Goal: Task Accomplishment & Management: Use online tool/utility

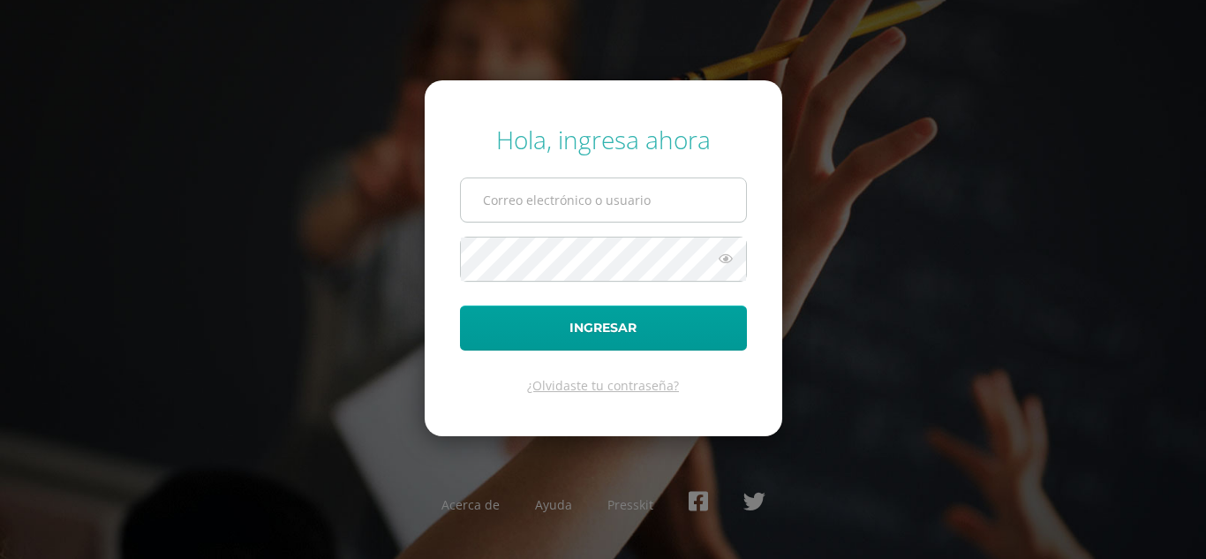
click at [529, 207] on input "text" at bounding box center [603, 199] width 285 height 43
click at [522, 185] on input "text" at bounding box center [603, 199] width 285 height 43
click at [617, 207] on input "c_con@donbosco.edu.,gt" at bounding box center [603, 199] width 285 height 43
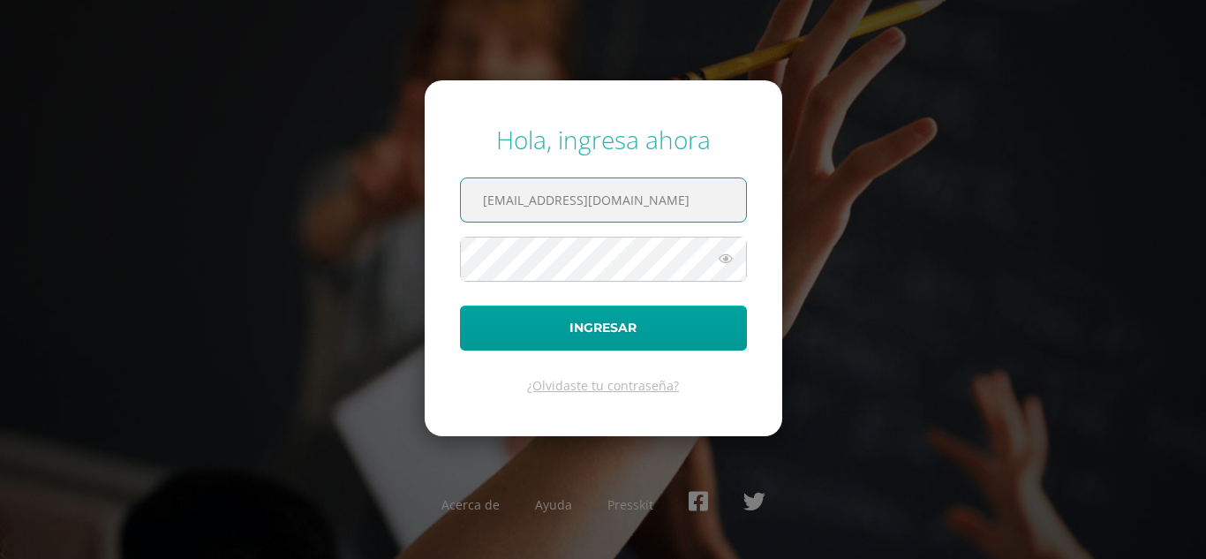
type input "c_con@donbosco.edu.gt"
click at [460, 305] on button "Ingresar" at bounding box center [603, 327] width 287 height 45
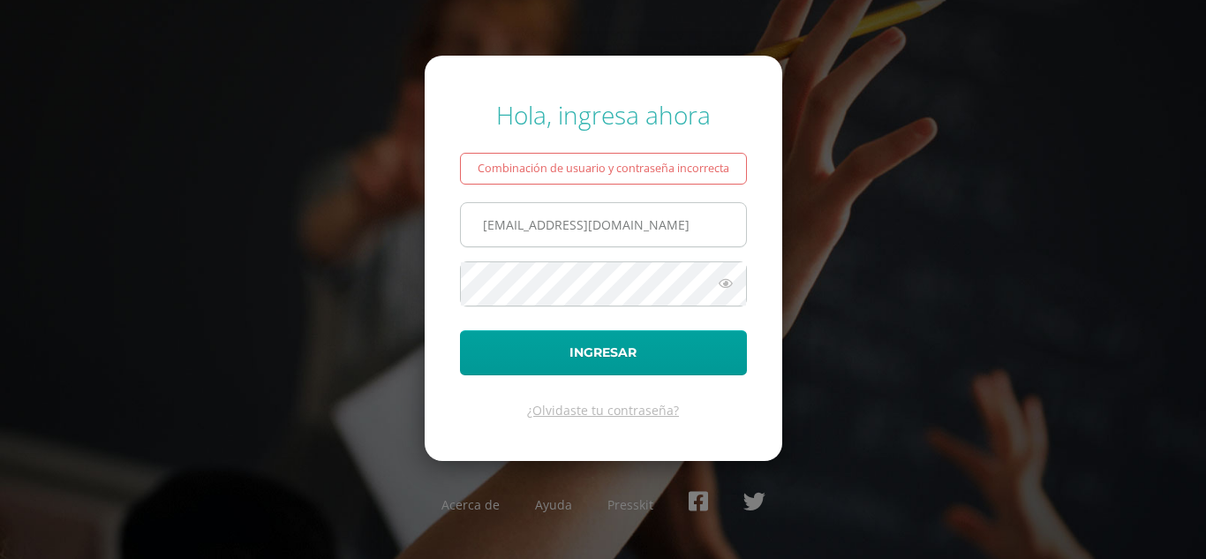
click at [635, 222] on input "[EMAIL_ADDRESS][DOMAIN_NAME]" at bounding box center [603, 224] width 285 height 43
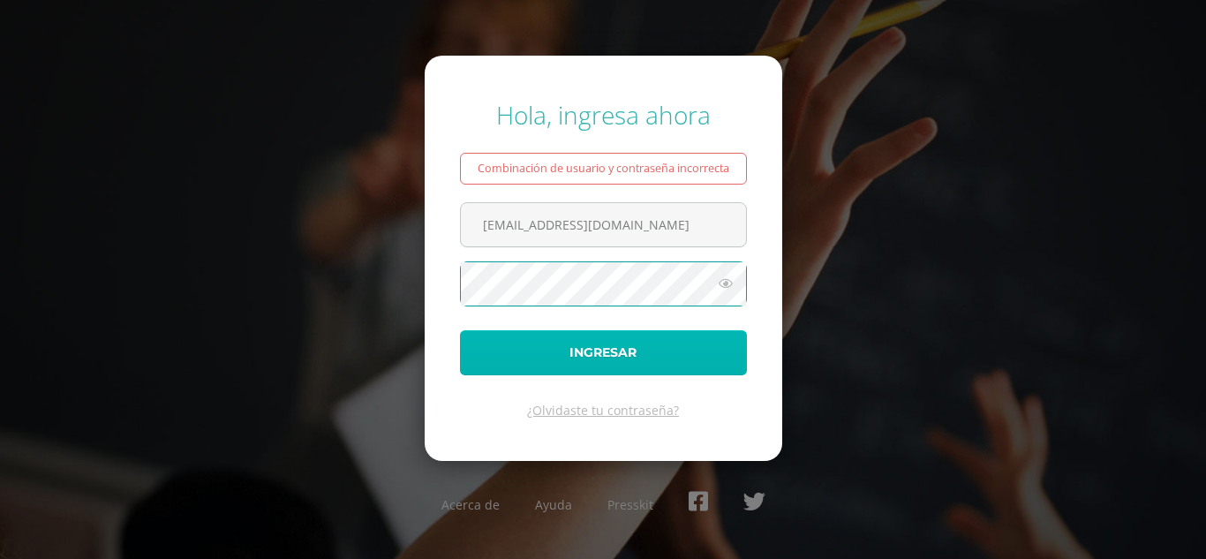
click at [594, 344] on button "Ingresar" at bounding box center [603, 352] width 287 height 45
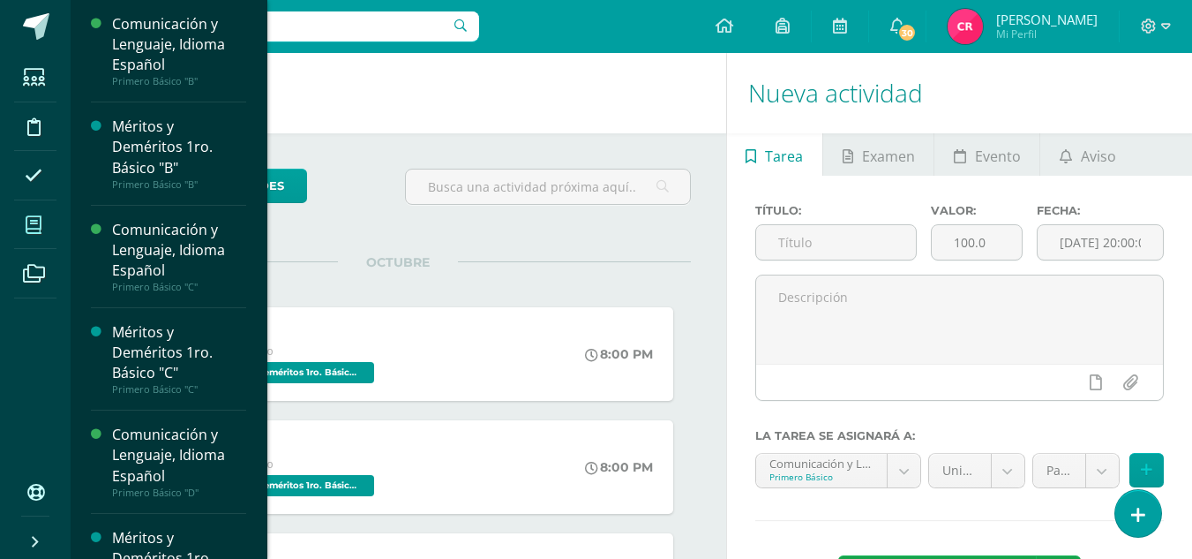
click at [22, 225] on span at bounding box center [34, 225] width 40 height 40
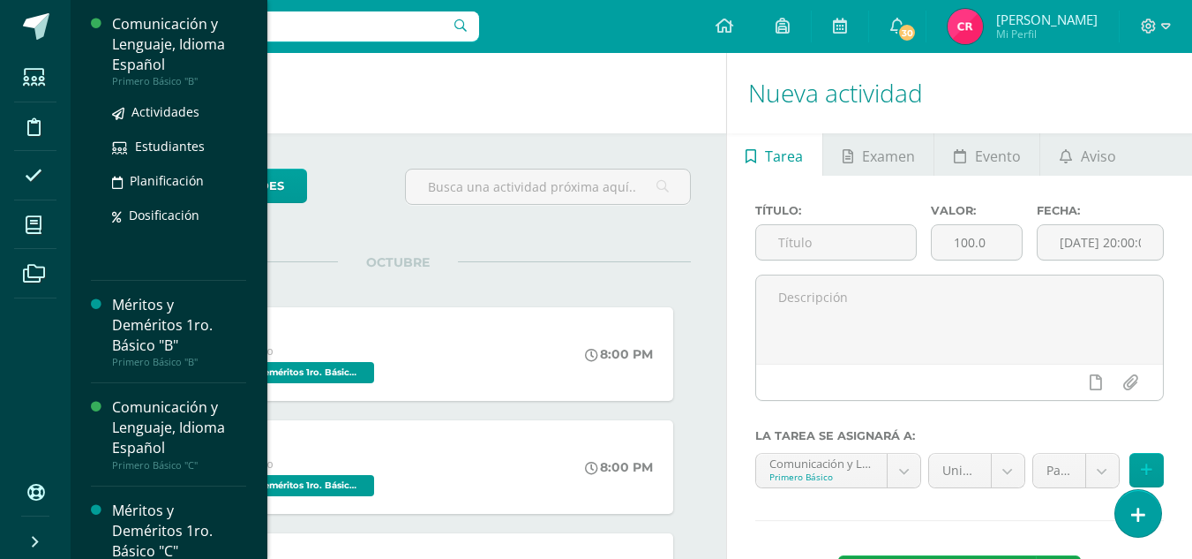
click at [168, 41] on div "Comunicación y Lenguaje, Idioma Español" at bounding box center [179, 44] width 134 height 61
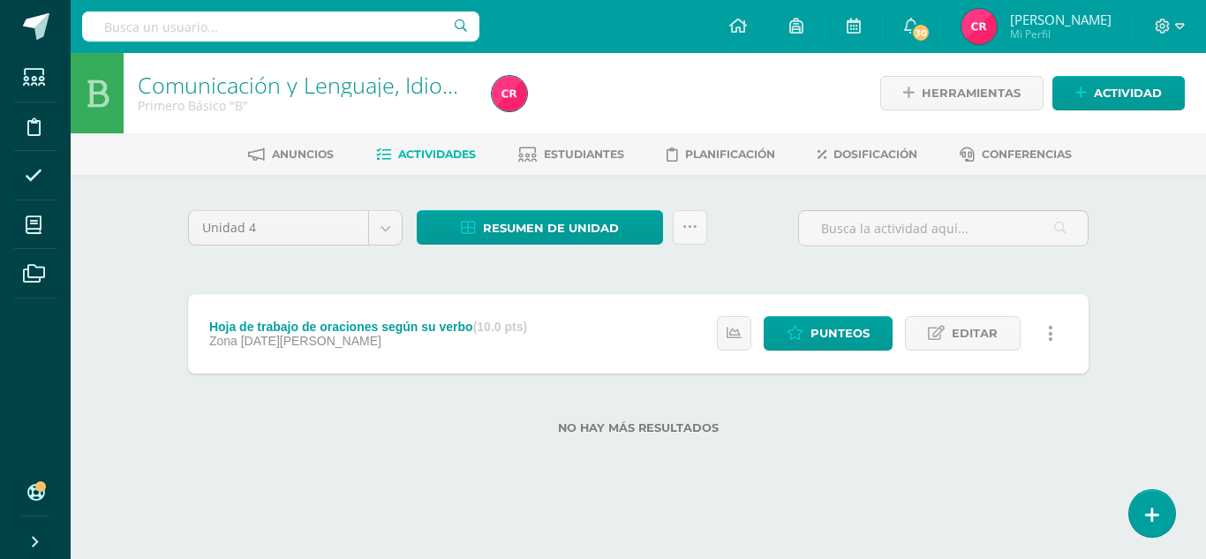
click at [501, 439] on div "No hay más resultados" at bounding box center [638, 414] width 900 height 82
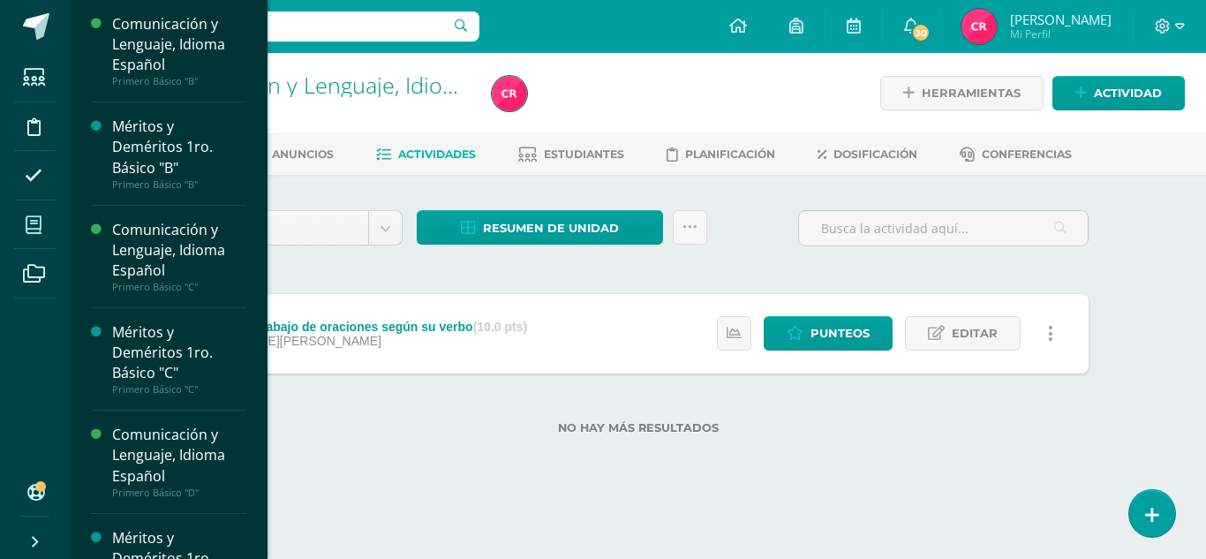
click at [24, 216] on span at bounding box center [34, 225] width 40 height 40
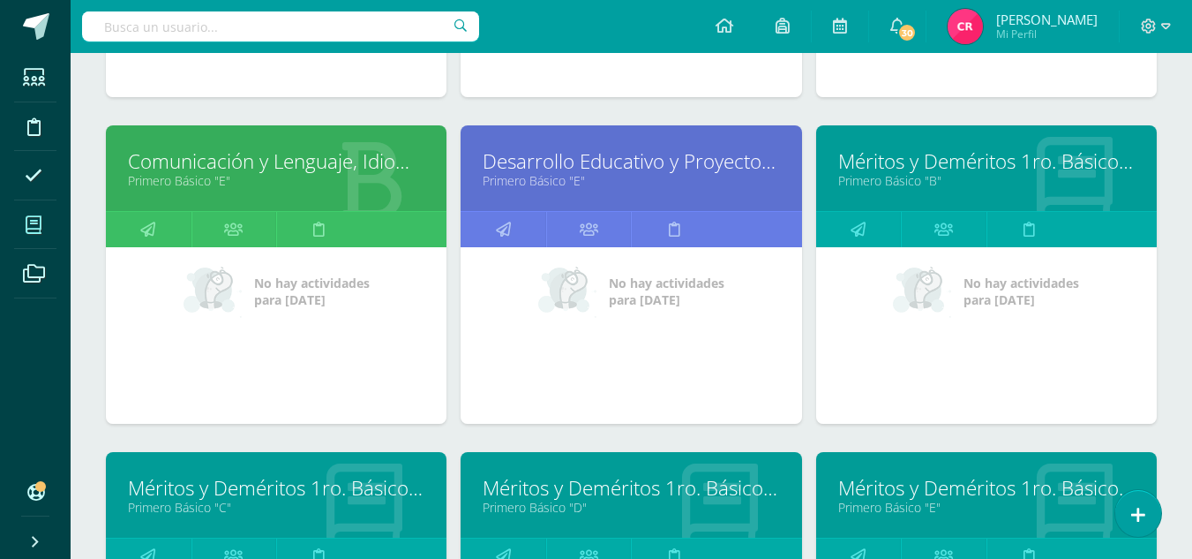
scroll to position [618, 0]
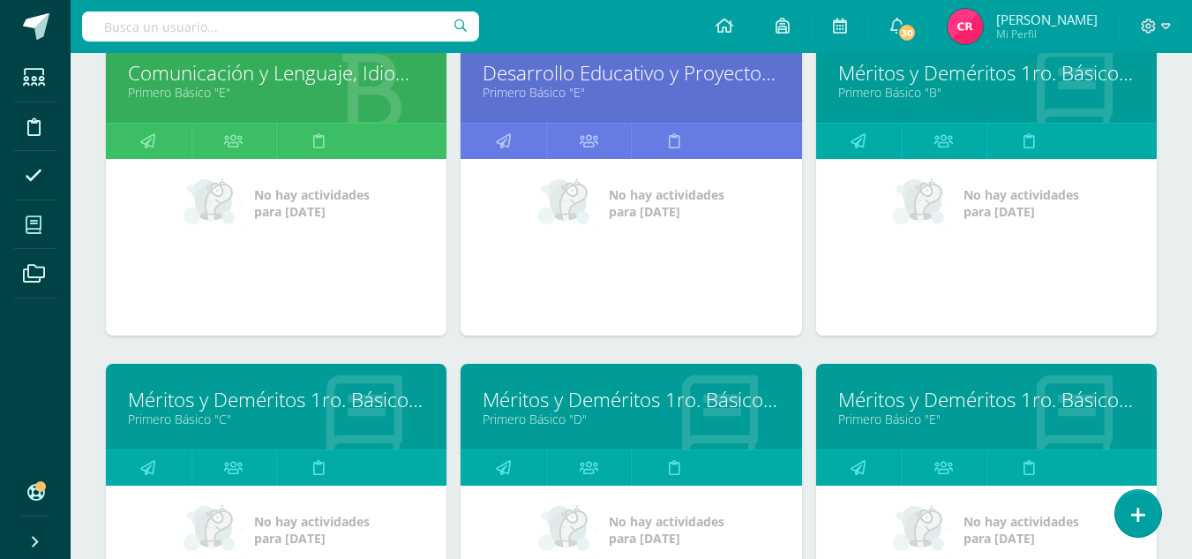
click at [875, 407] on link "Méritos y Deméritos 1ro. Básico "E"" at bounding box center [986, 399] width 297 height 27
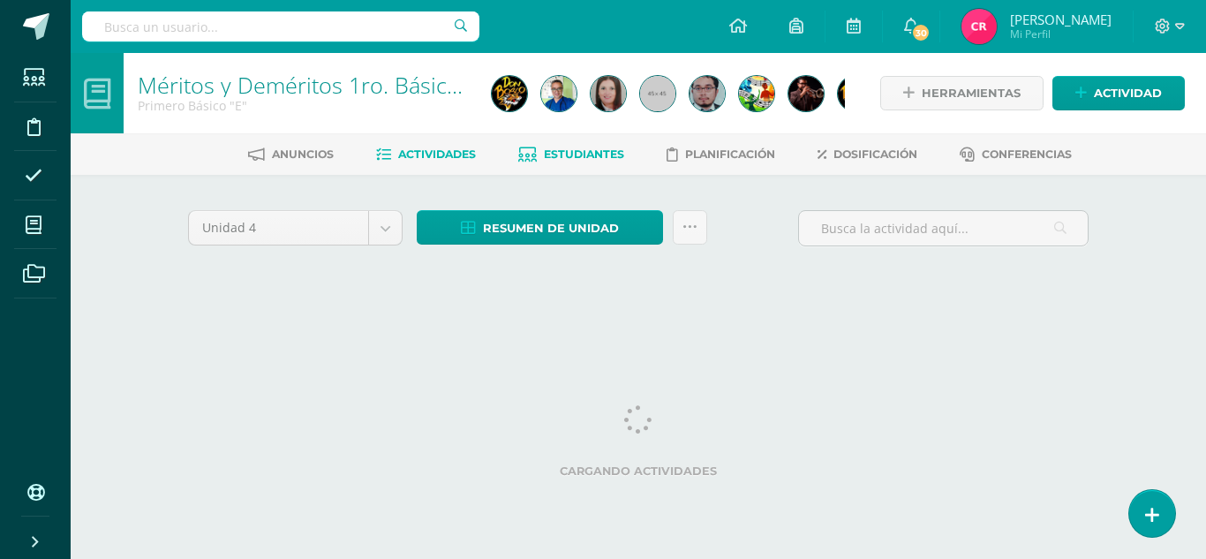
click at [585, 157] on span "Estudiantes" at bounding box center [584, 153] width 80 height 13
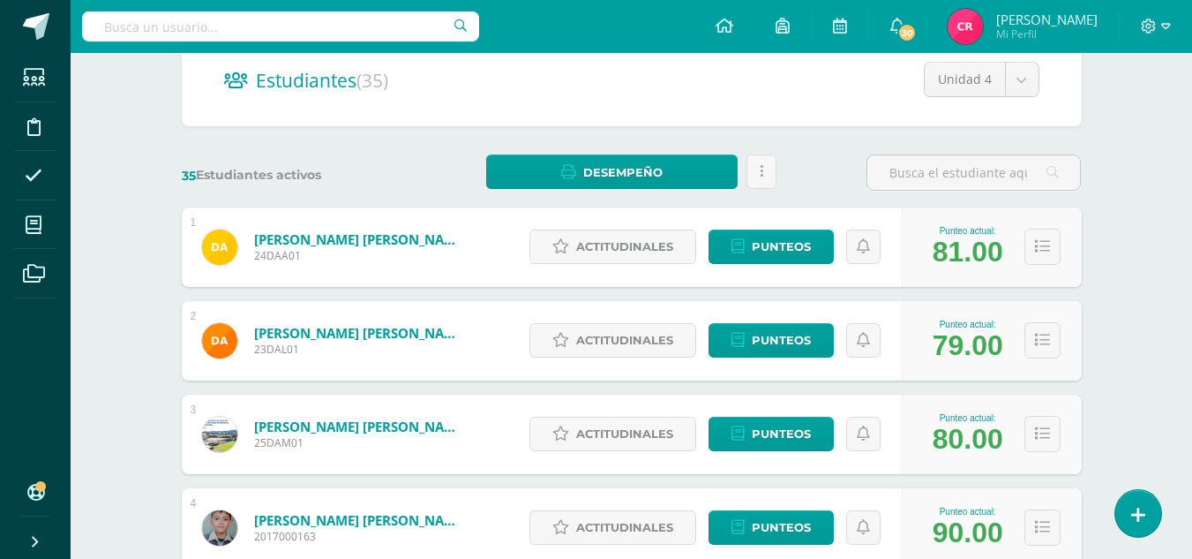
scroll to position [265, 0]
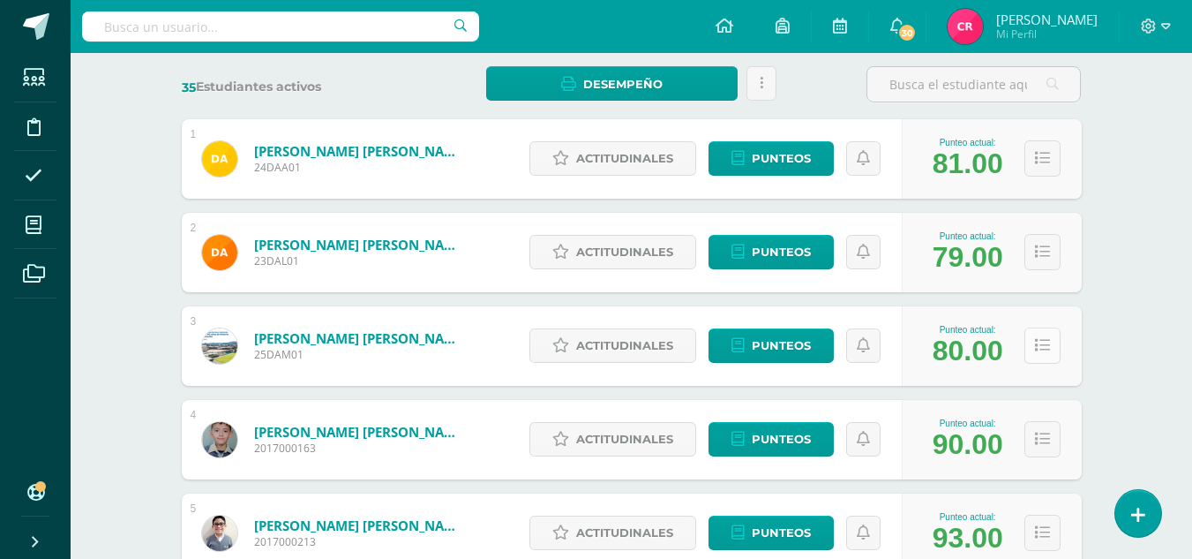
click at [1032, 343] on button at bounding box center [1043, 345] width 36 height 36
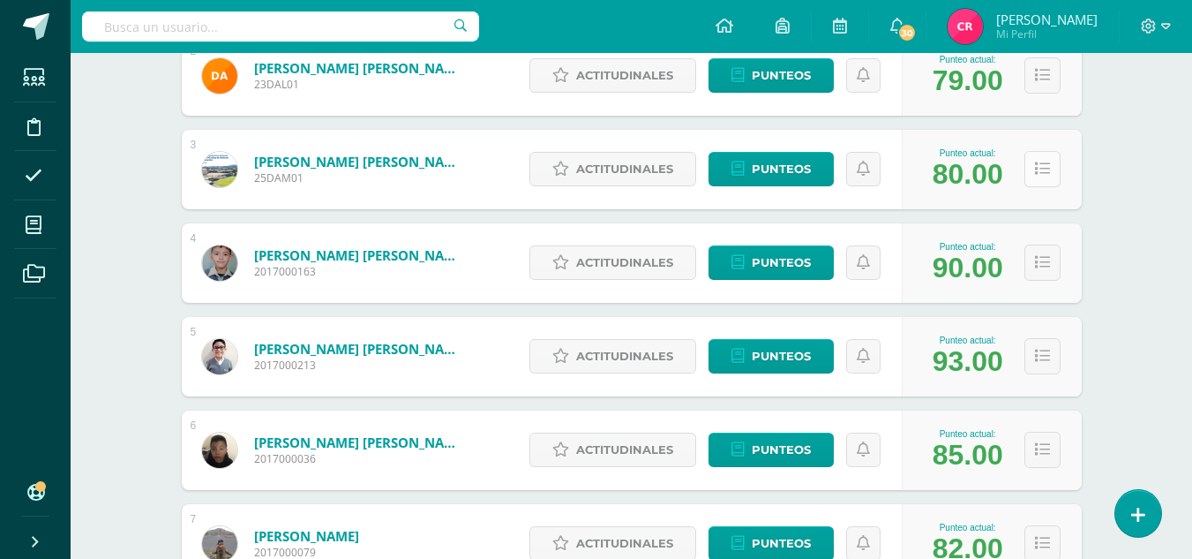
click at [1046, 169] on icon at bounding box center [1042, 169] width 15 height 15
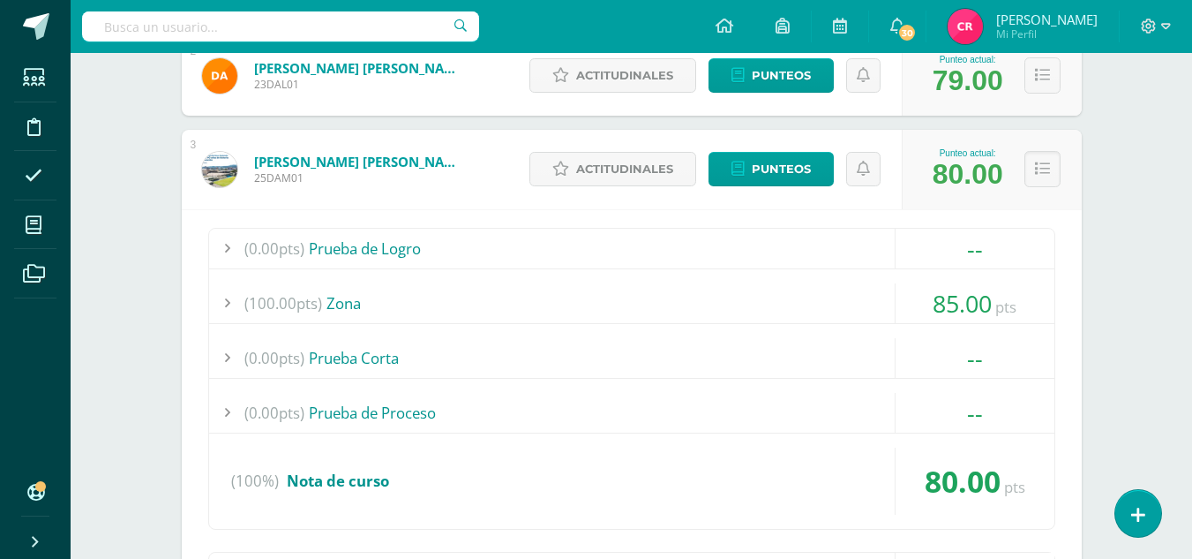
scroll to position [265, 0]
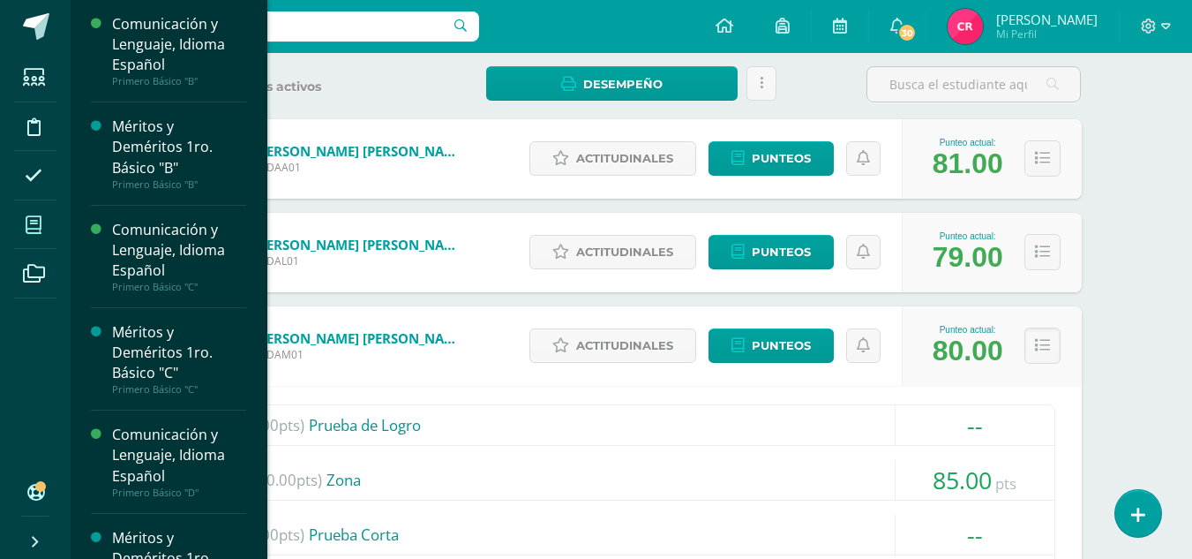
click at [30, 226] on icon at bounding box center [34, 225] width 16 height 18
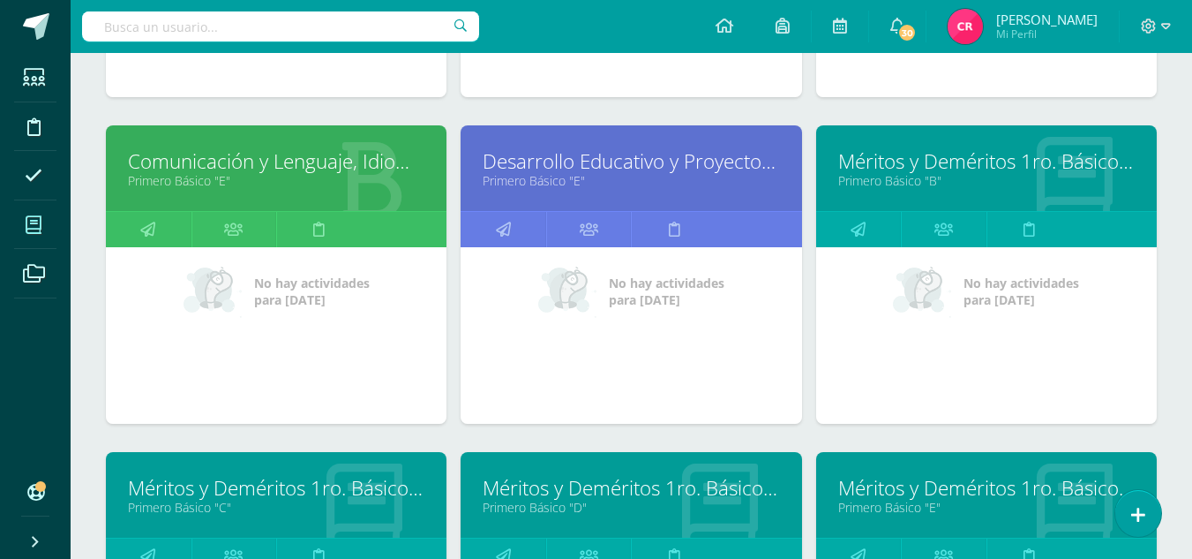
scroll to position [618, 0]
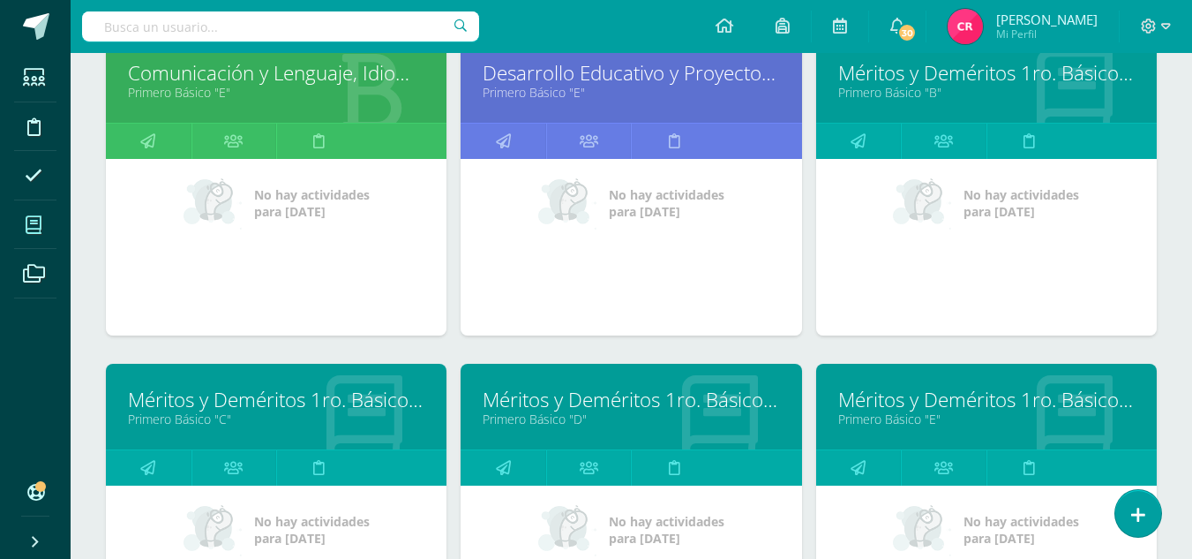
click at [883, 395] on link "Méritos y Deméritos 1ro. Básico "E"" at bounding box center [986, 399] width 297 height 27
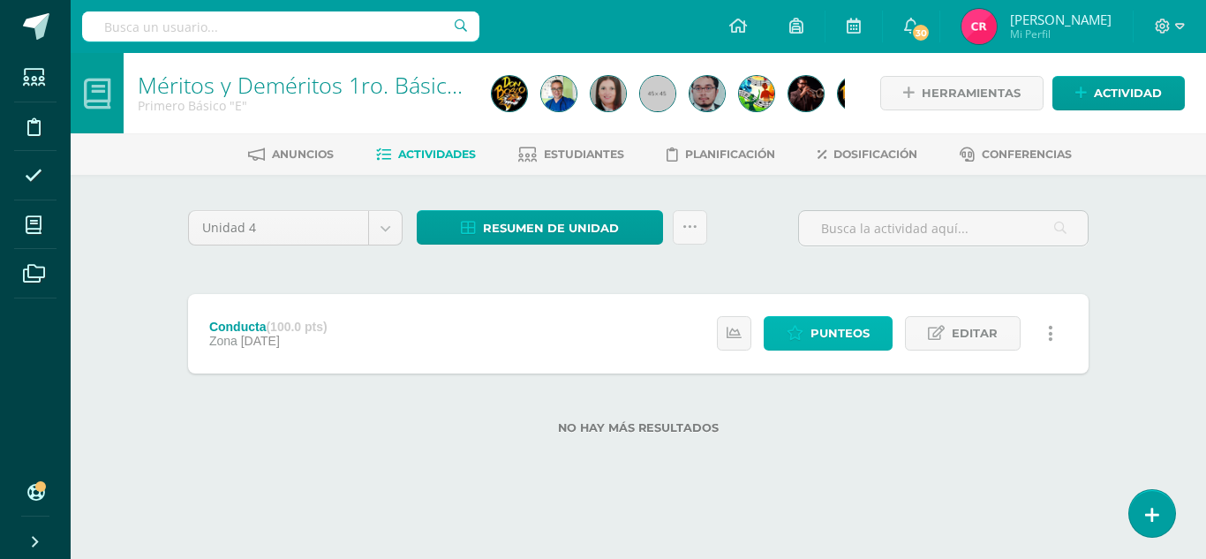
click at [808, 331] on link "Punteos" at bounding box center [827, 333] width 129 height 34
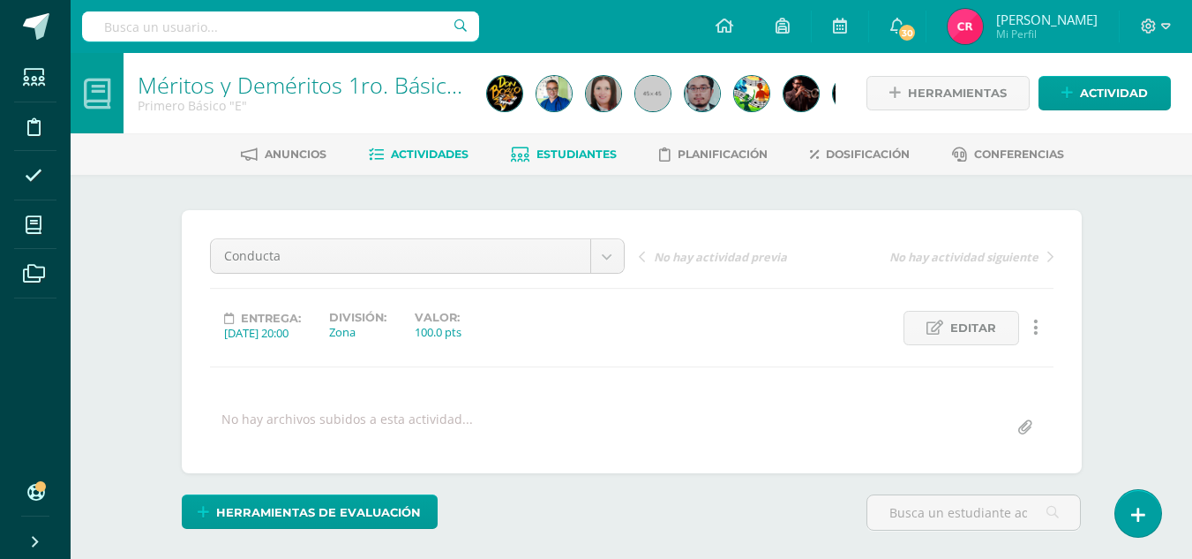
scroll to position [1, 0]
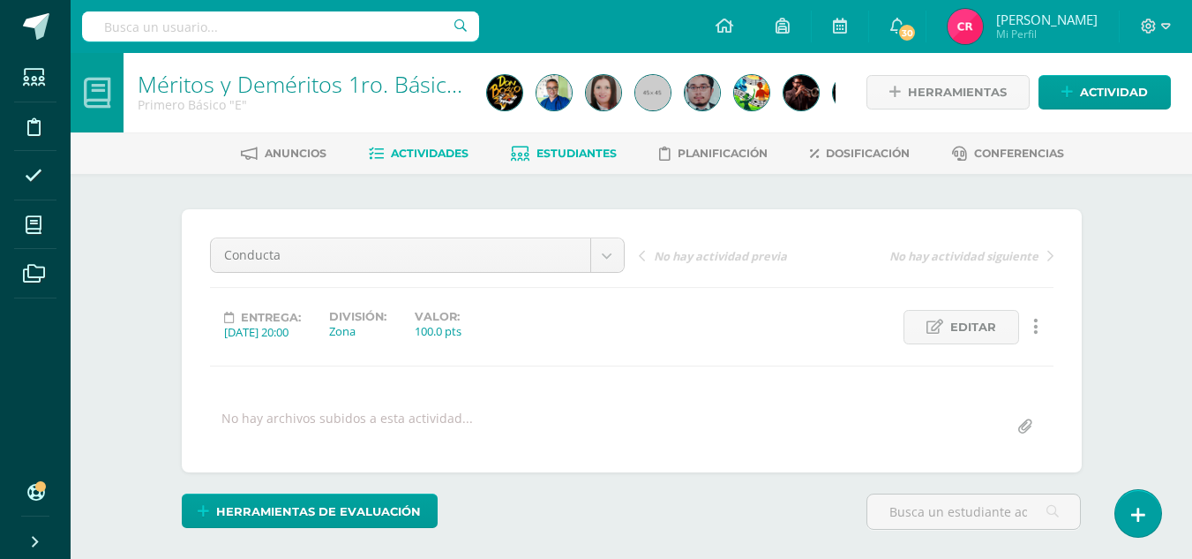
click at [552, 154] on span "Estudiantes" at bounding box center [577, 153] width 80 height 13
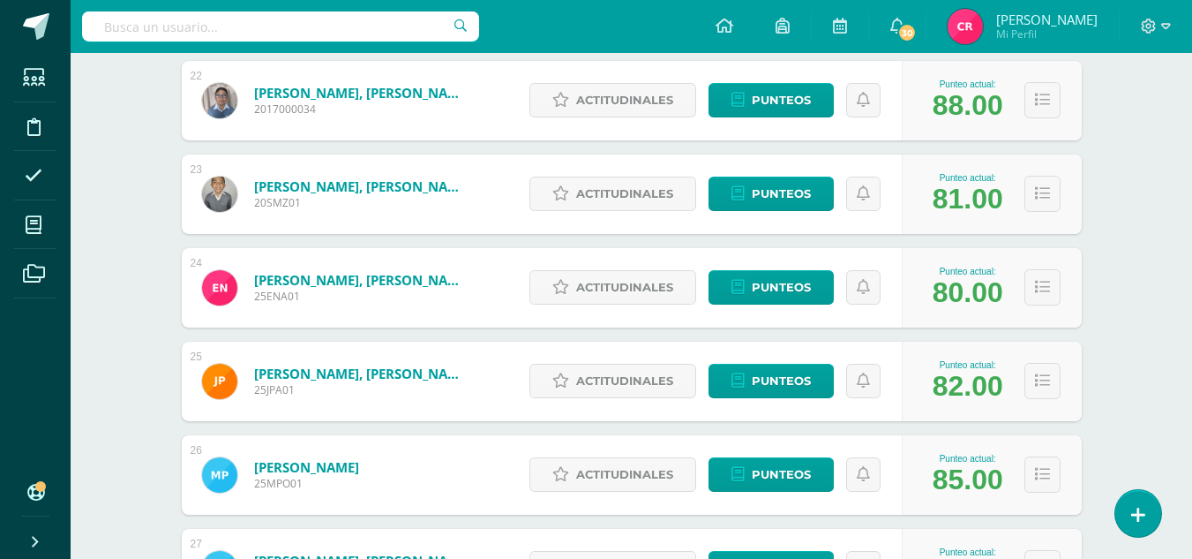
scroll to position [2111, 0]
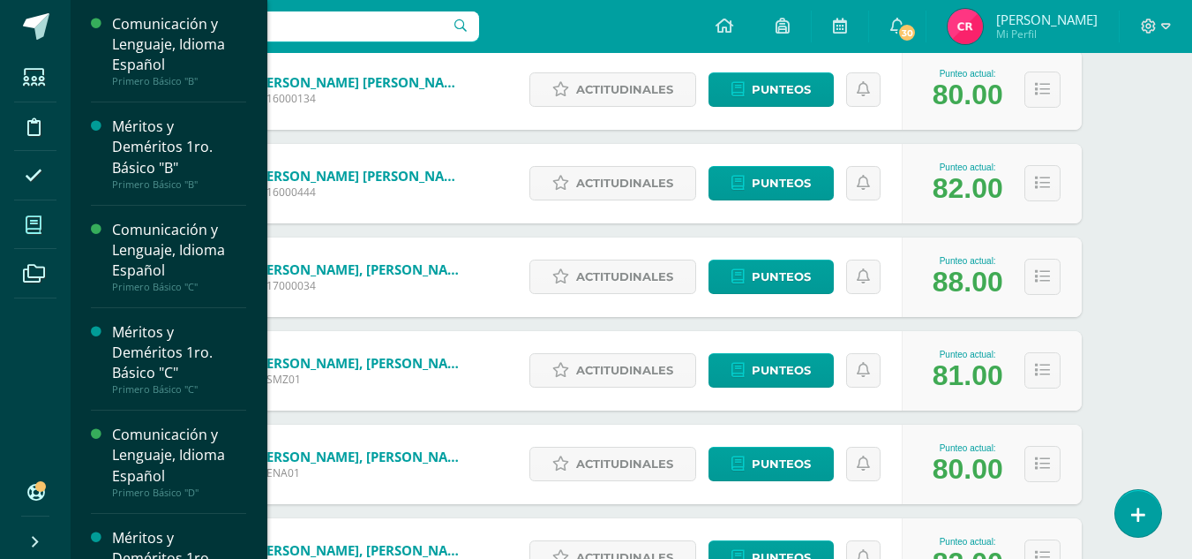
click at [26, 209] on span at bounding box center [34, 225] width 40 height 40
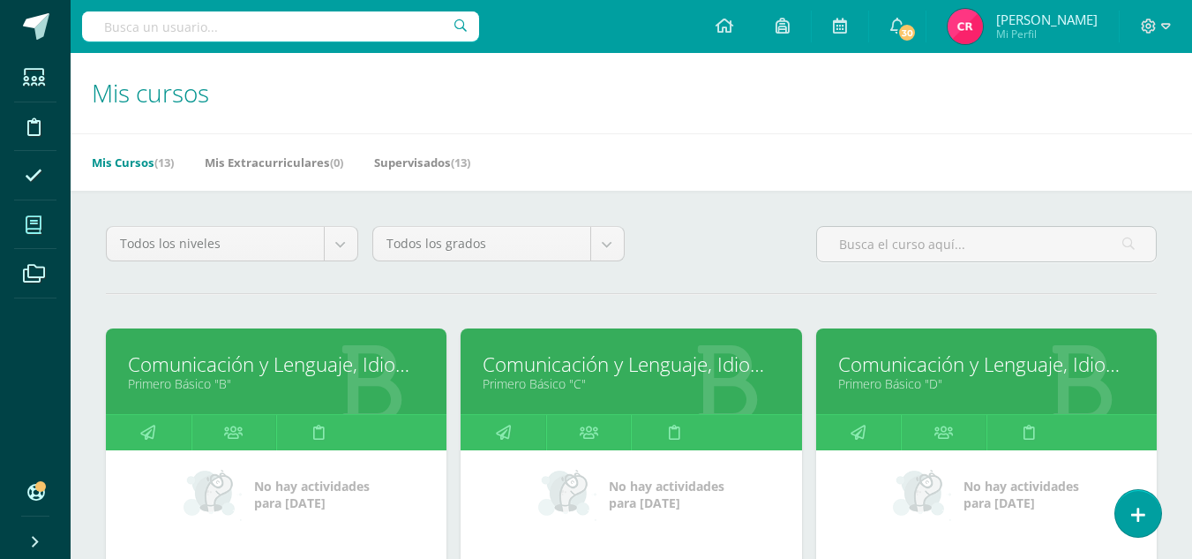
scroll to position [88, 0]
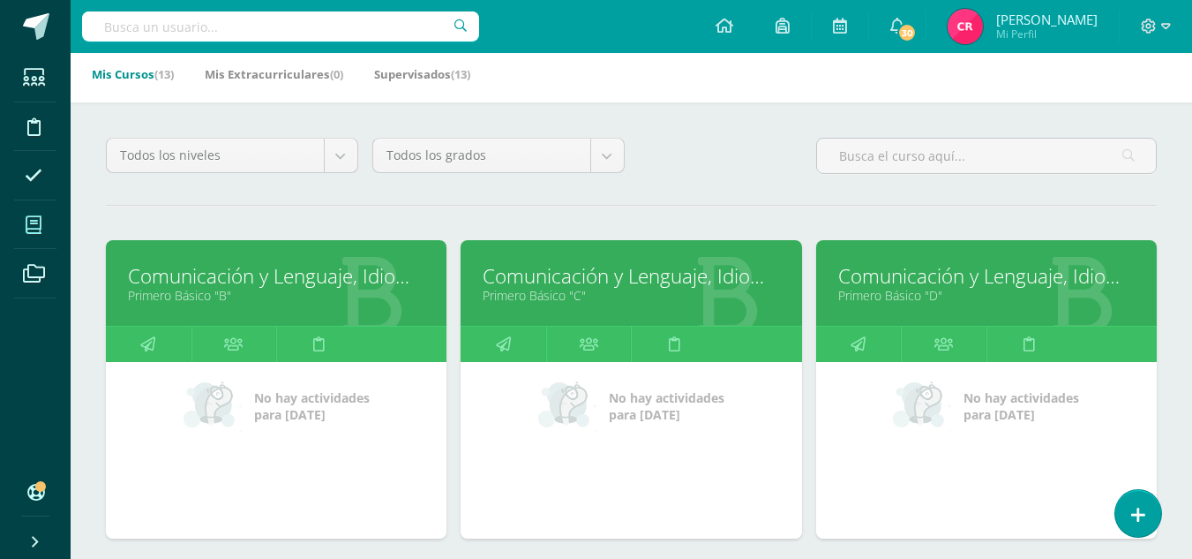
click at [349, 273] on link "Comunicación y Lenguaje, Idioma Español" at bounding box center [276, 275] width 297 height 27
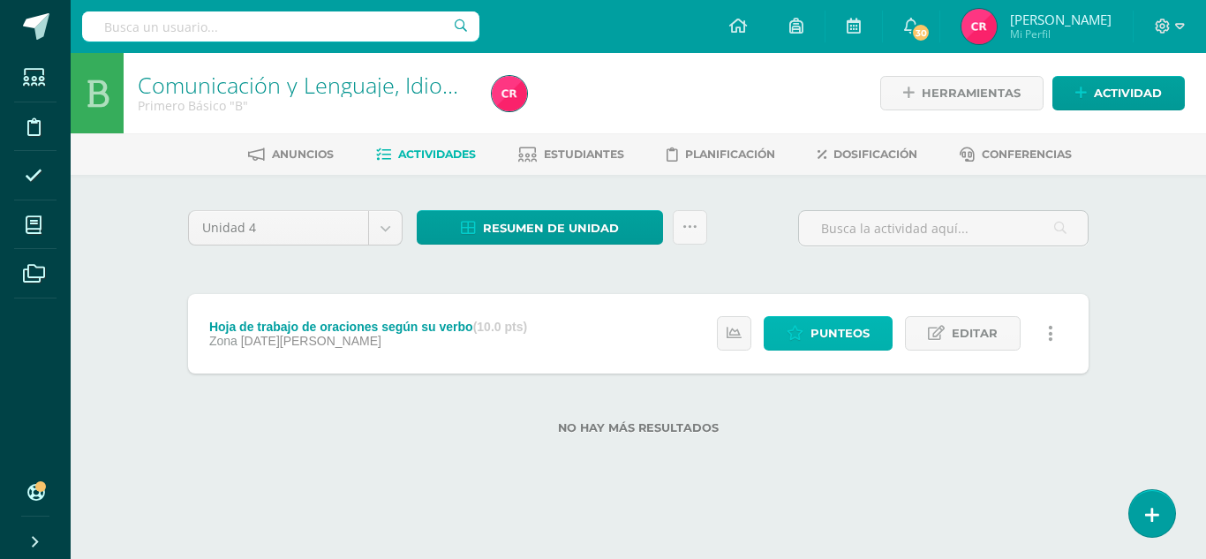
click at [846, 329] on span "Punteos" at bounding box center [839, 333] width 59 height 33
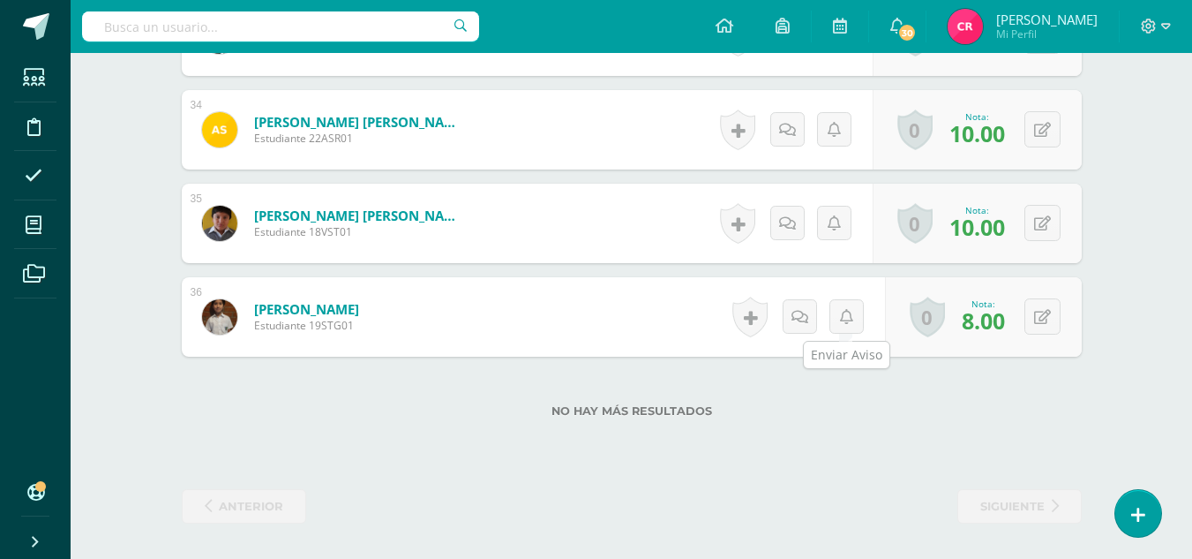
scroll to position [3451, 0]
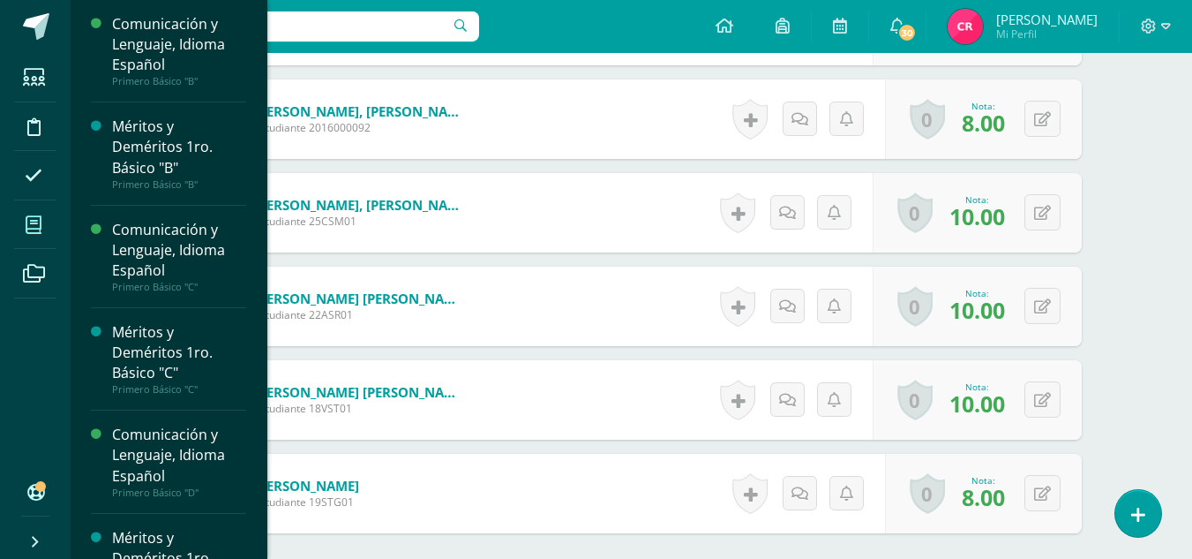
click at [21, 227] on span at bounding box center [34, 225] width 40 height 40
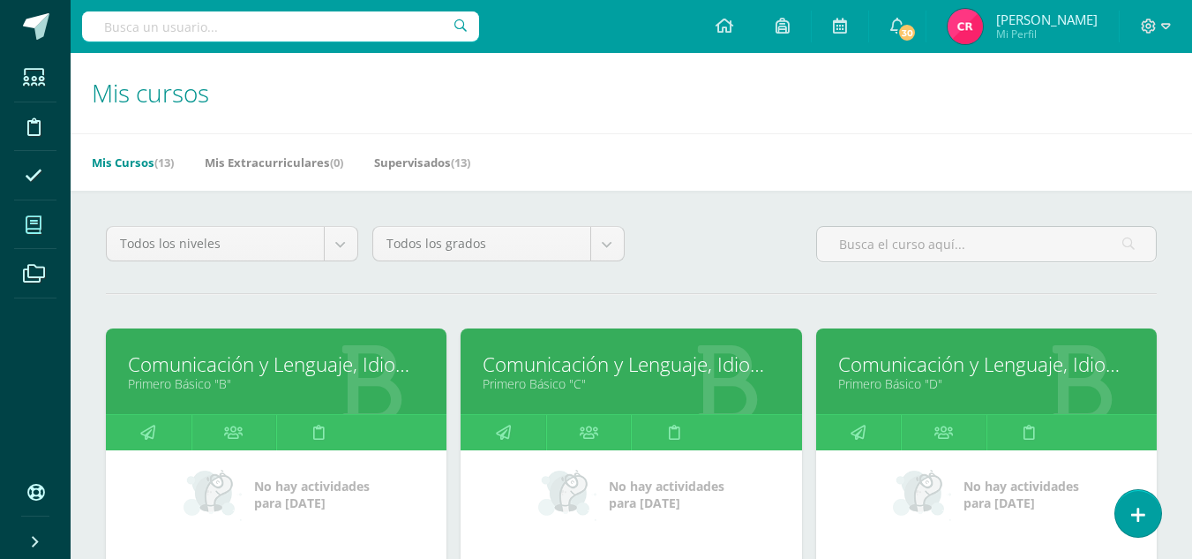
click at [521, 360] on link "Comunicación y Lenguaje, Idioma Español" at bounding box center [631, 363] width 297 height 27
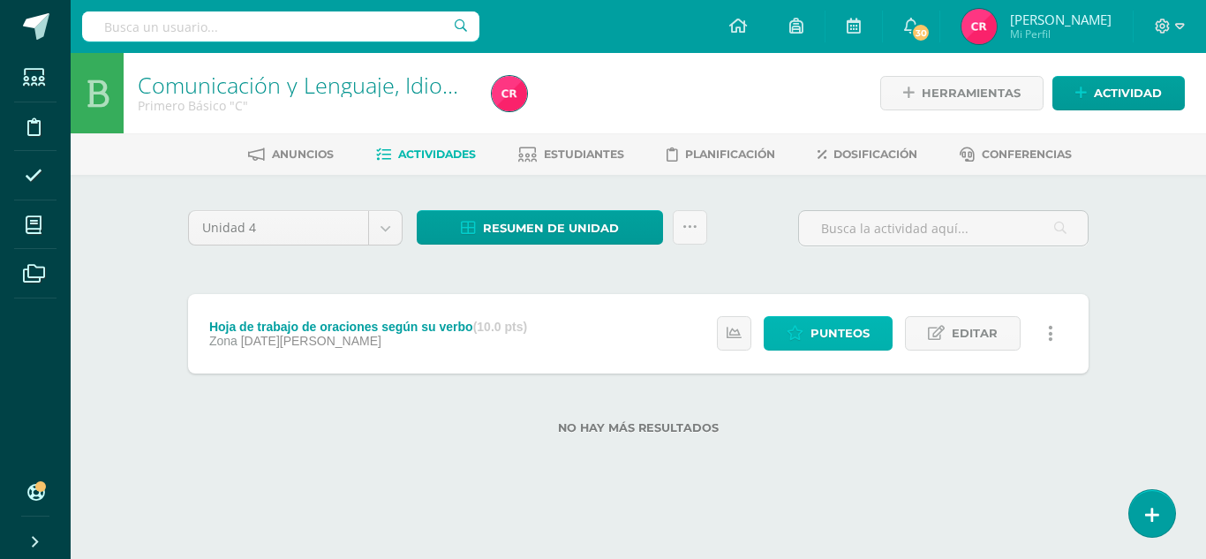
click at [835, 327] on span "Punteos" at bounding box center [839, 333] width 59 height 33
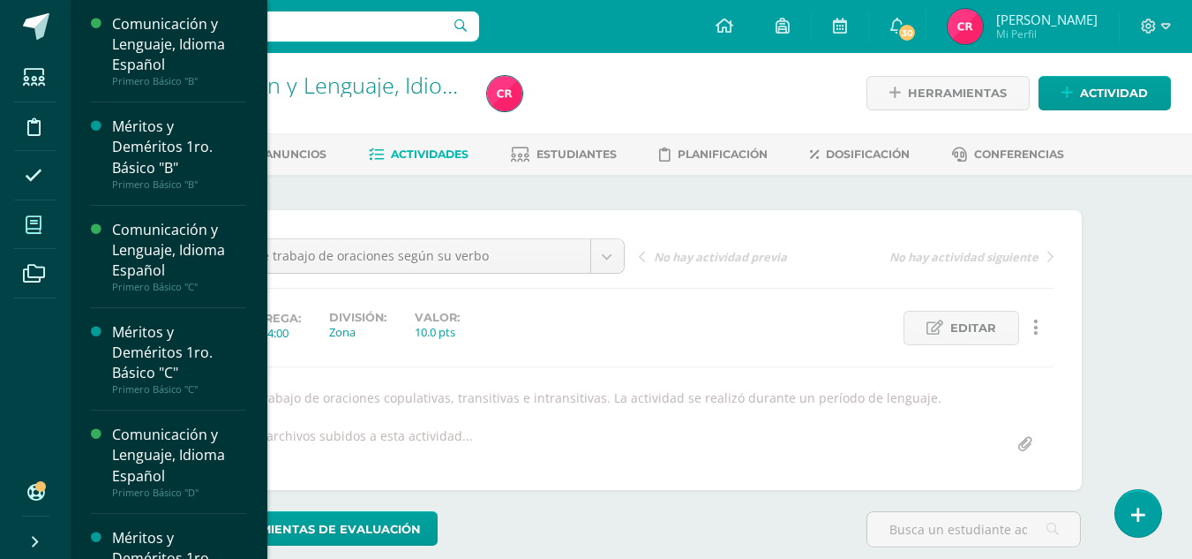
click at [32, 211] on span at bounding box center [34, 225] width 40 height 40
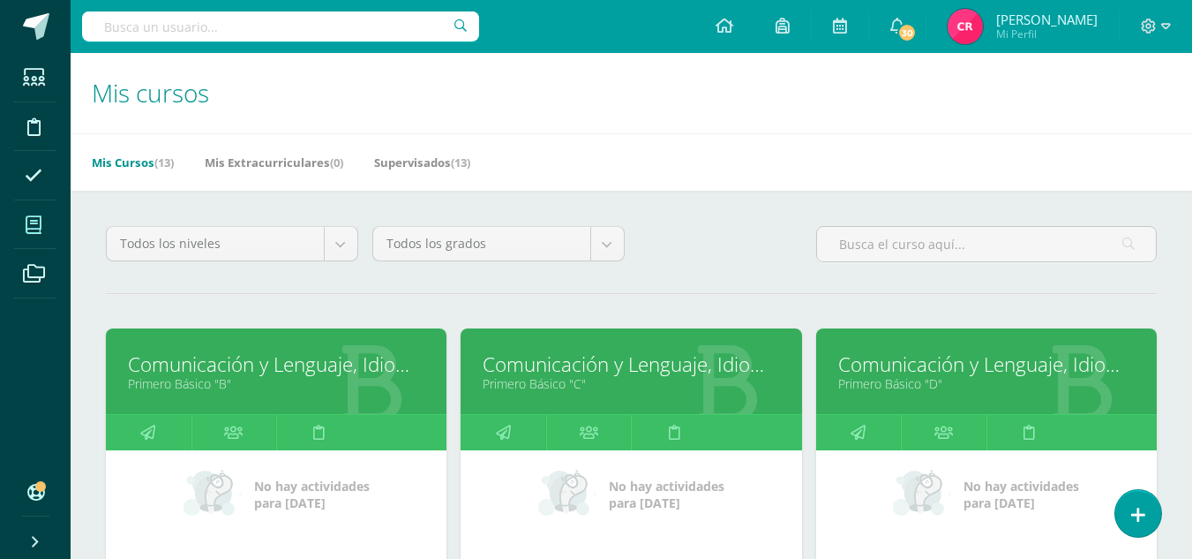
scroll to position [177, 0]
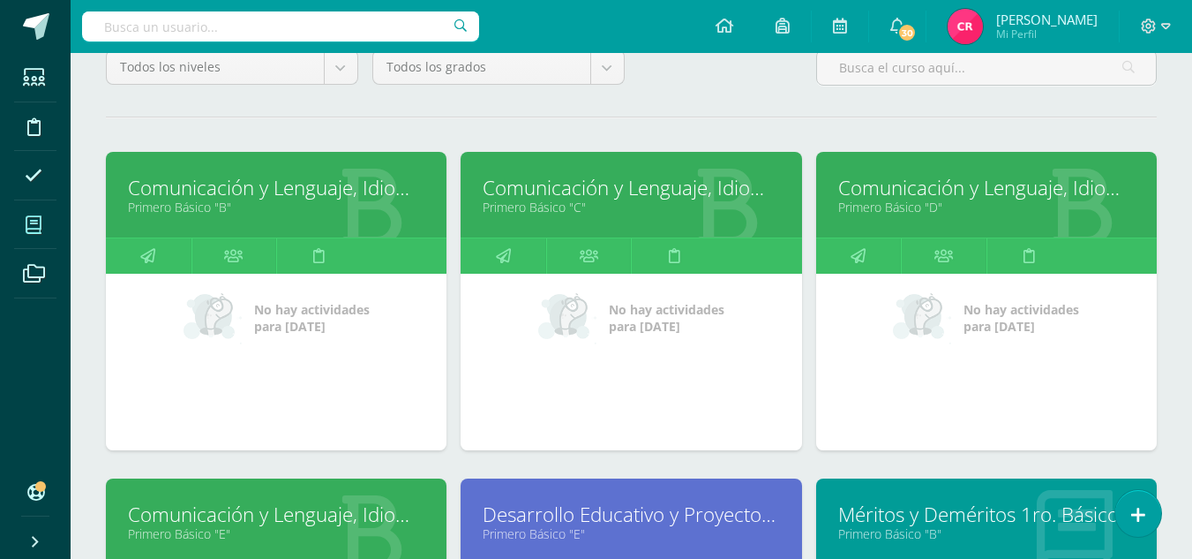
click at [877, 179] on link "Comunicación y Lenguaje, Idioma Español" at bounding box center [986, 187] width 297 height 27
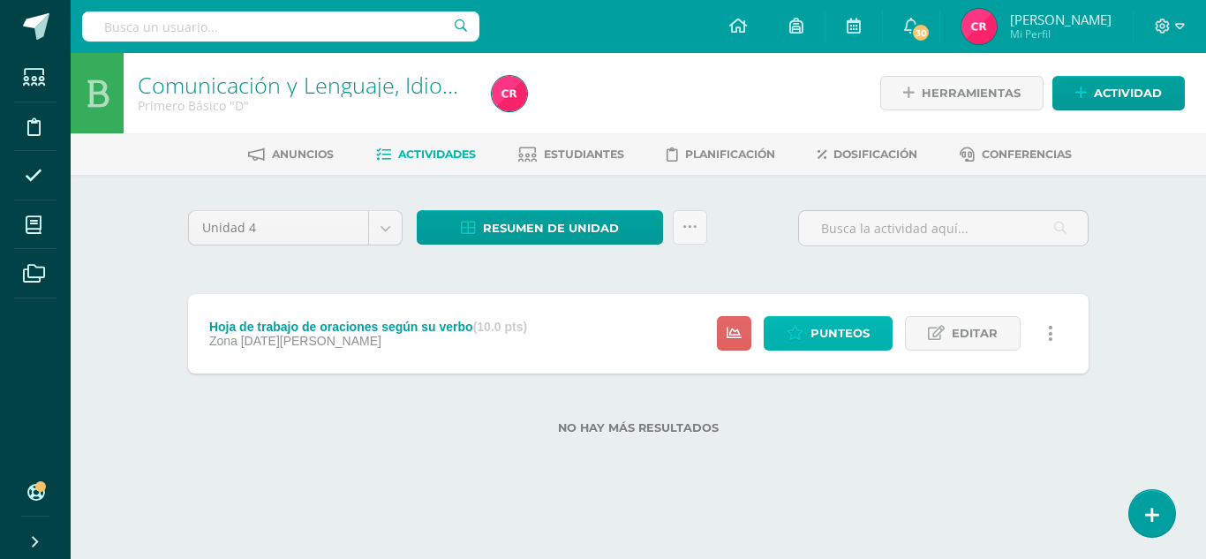
click at [820, 339] on span "Punteos" at bounding box center [839, 333] width 59 height 33
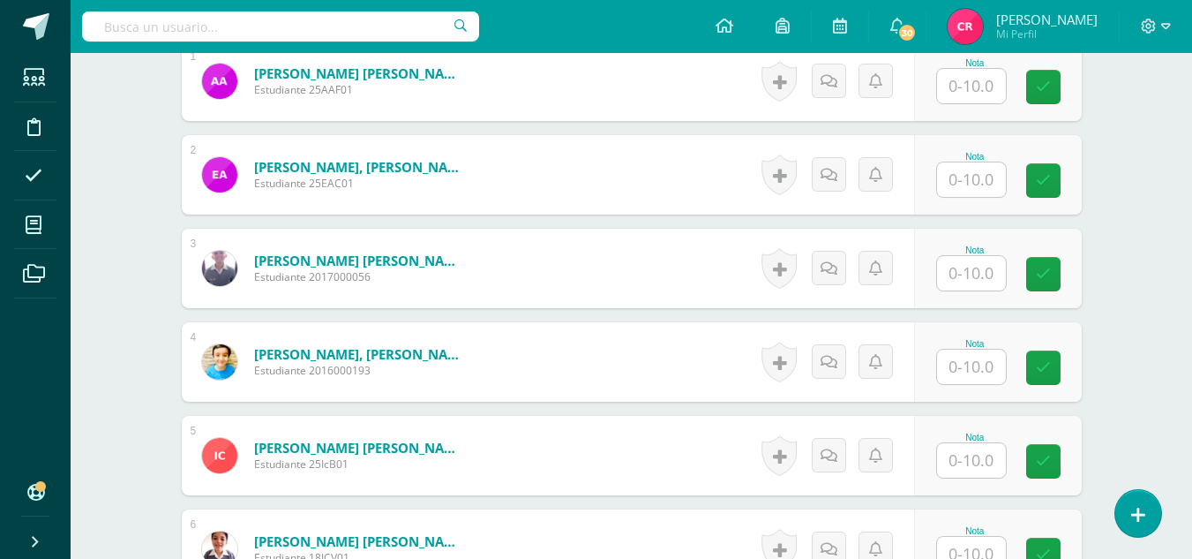
scroll to position [412, 0]
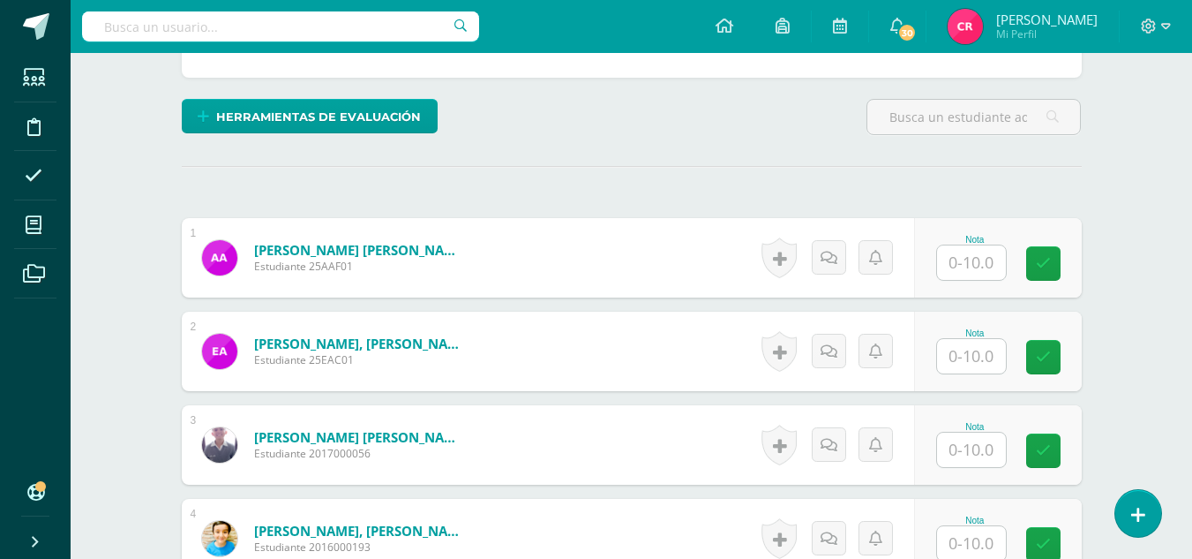
click at [977, 264] on input "text" at bounding box center [971, 262] width 69 height 34
